Goal: Find specific page/section: Find specific page/section

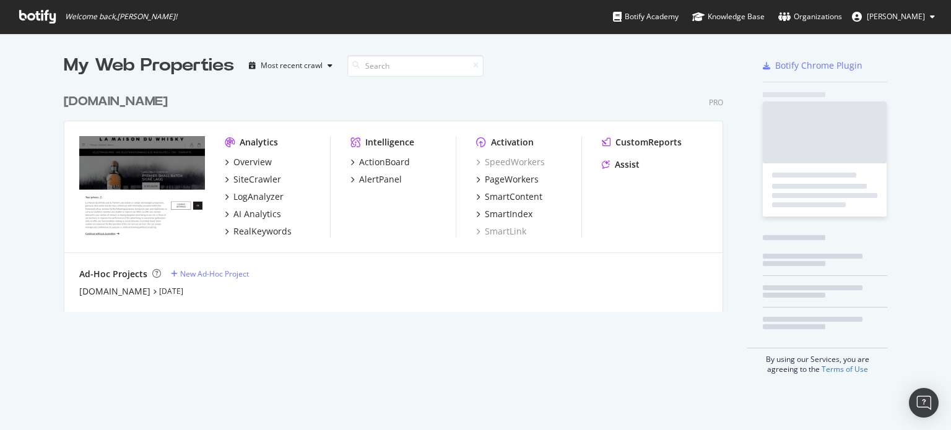
scroll to position [421, 931]
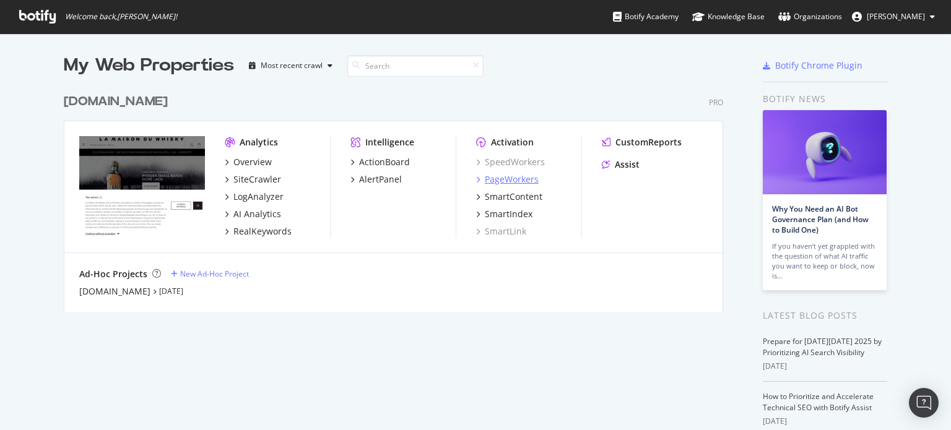
click at [499, 184] on div "PageWorkers" at bounding box center [512, 179] width 54 height 12
